Goal: Find specific page/section: Find specific page/section

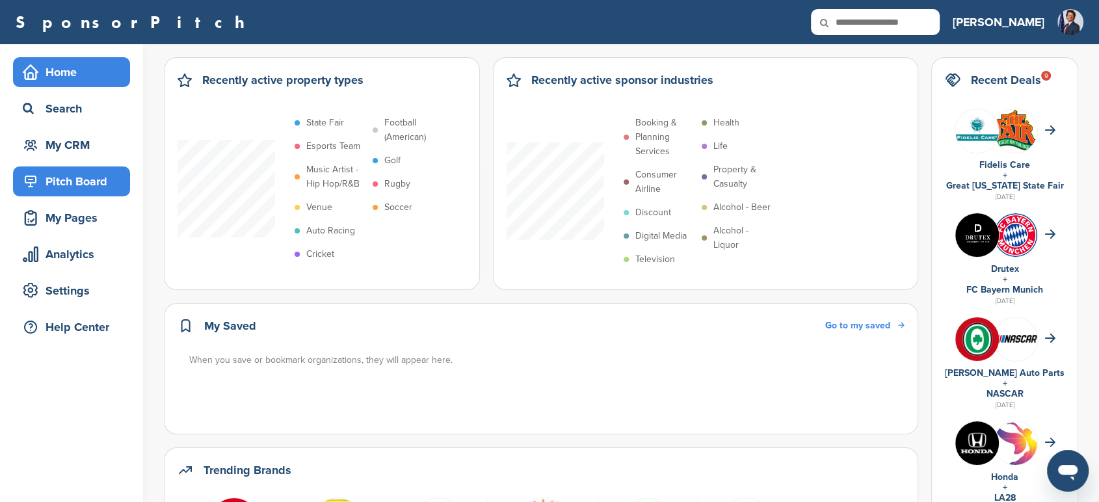
click at [77, 185] on div "Pitch Board" at bounding box center [75, 181] width 111 height 23
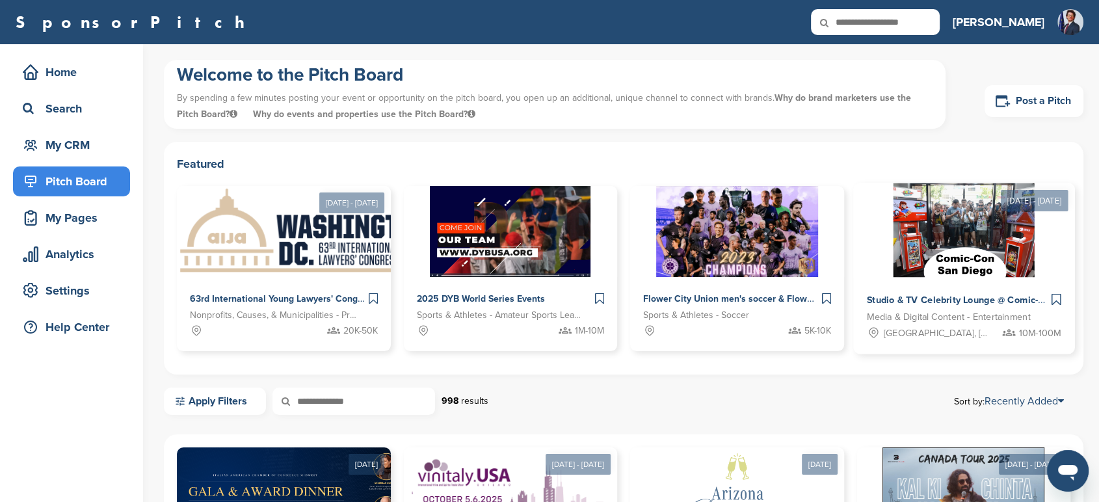
click at [906, 310] on span "Media & Digital Content - Entertainment" at bounding box center [948, 317] width 164 height 15
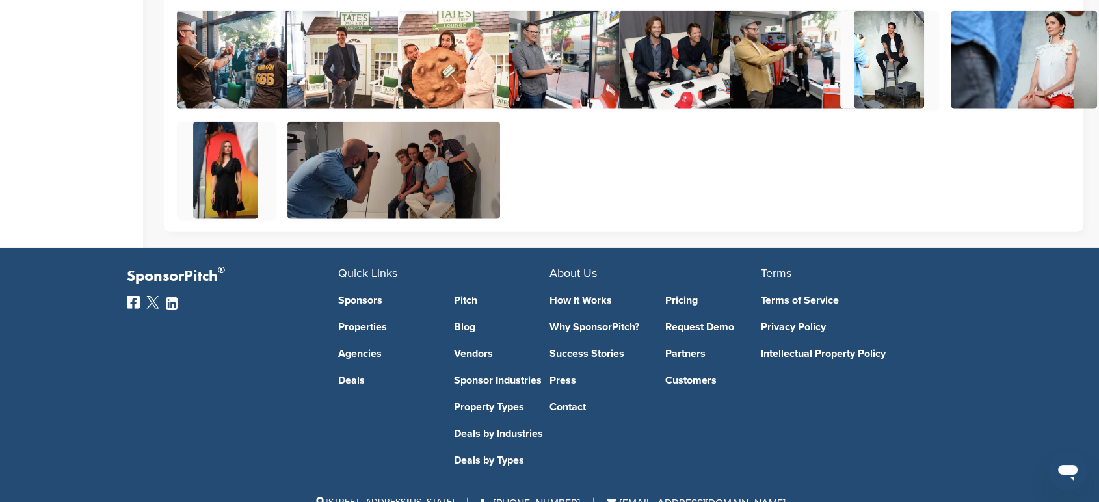
scroll to position [3223, 0]
